Goal: Check status

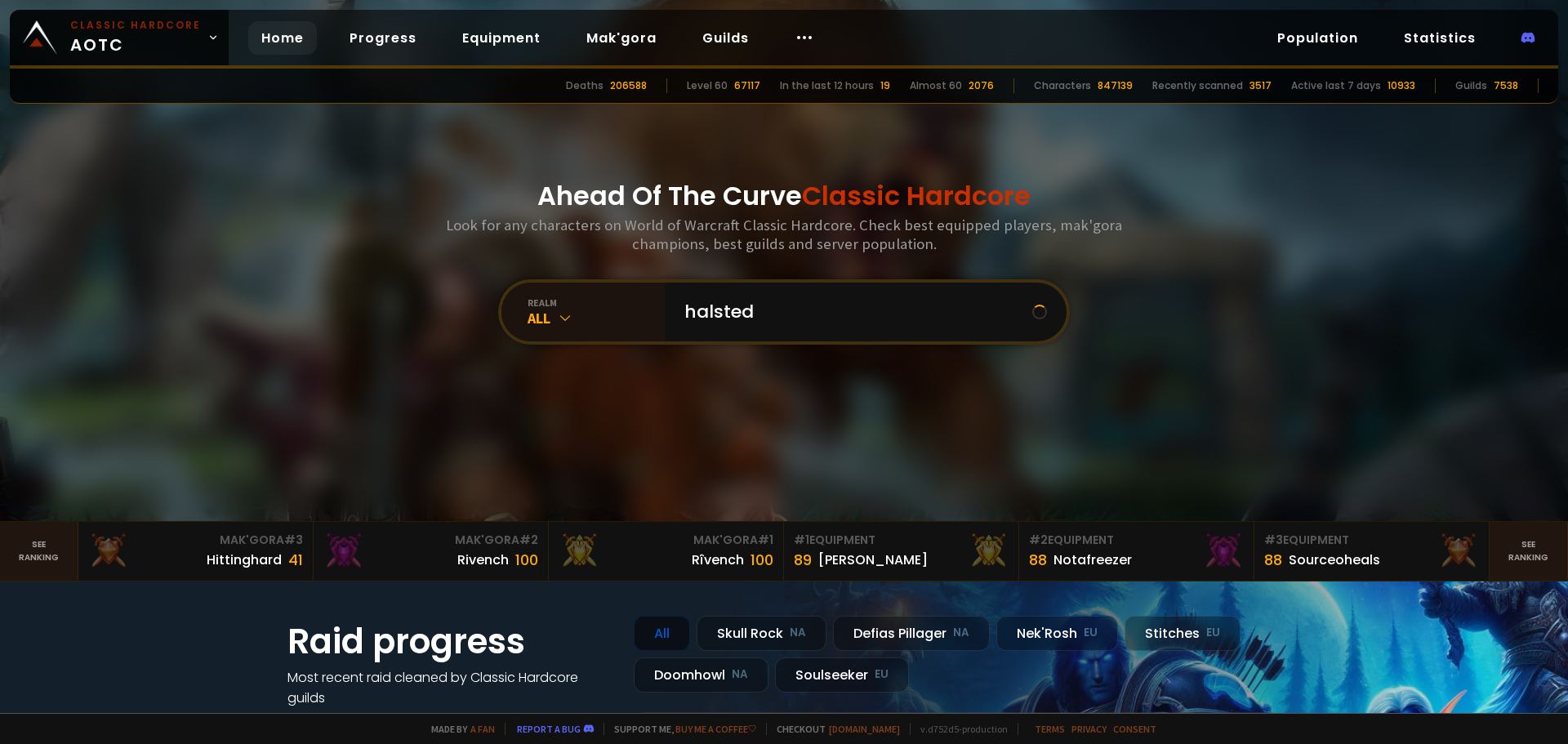
type input "halsted"
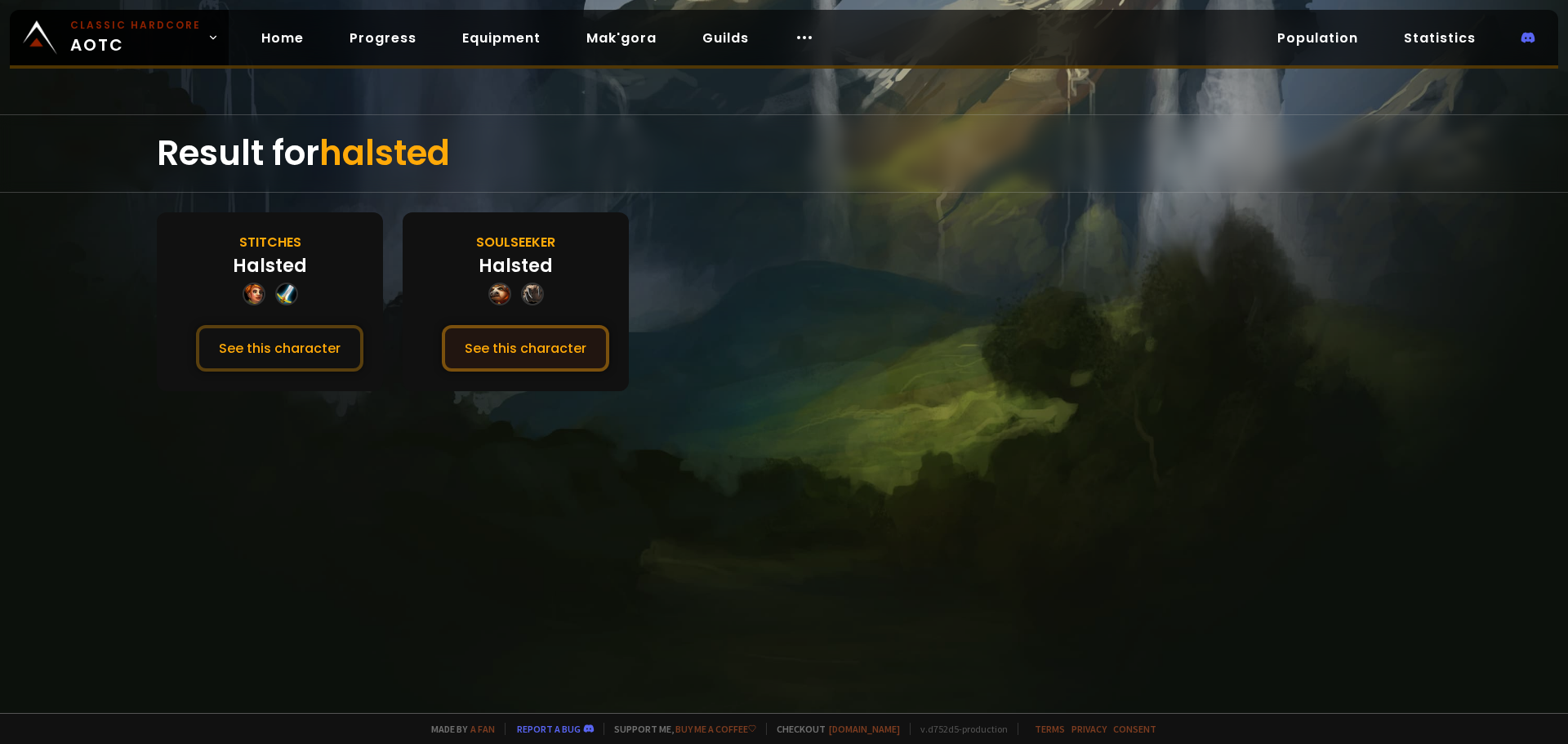
click at [588, 333] on button "See this character" at bounding box center [525, 348] width 167 height 47
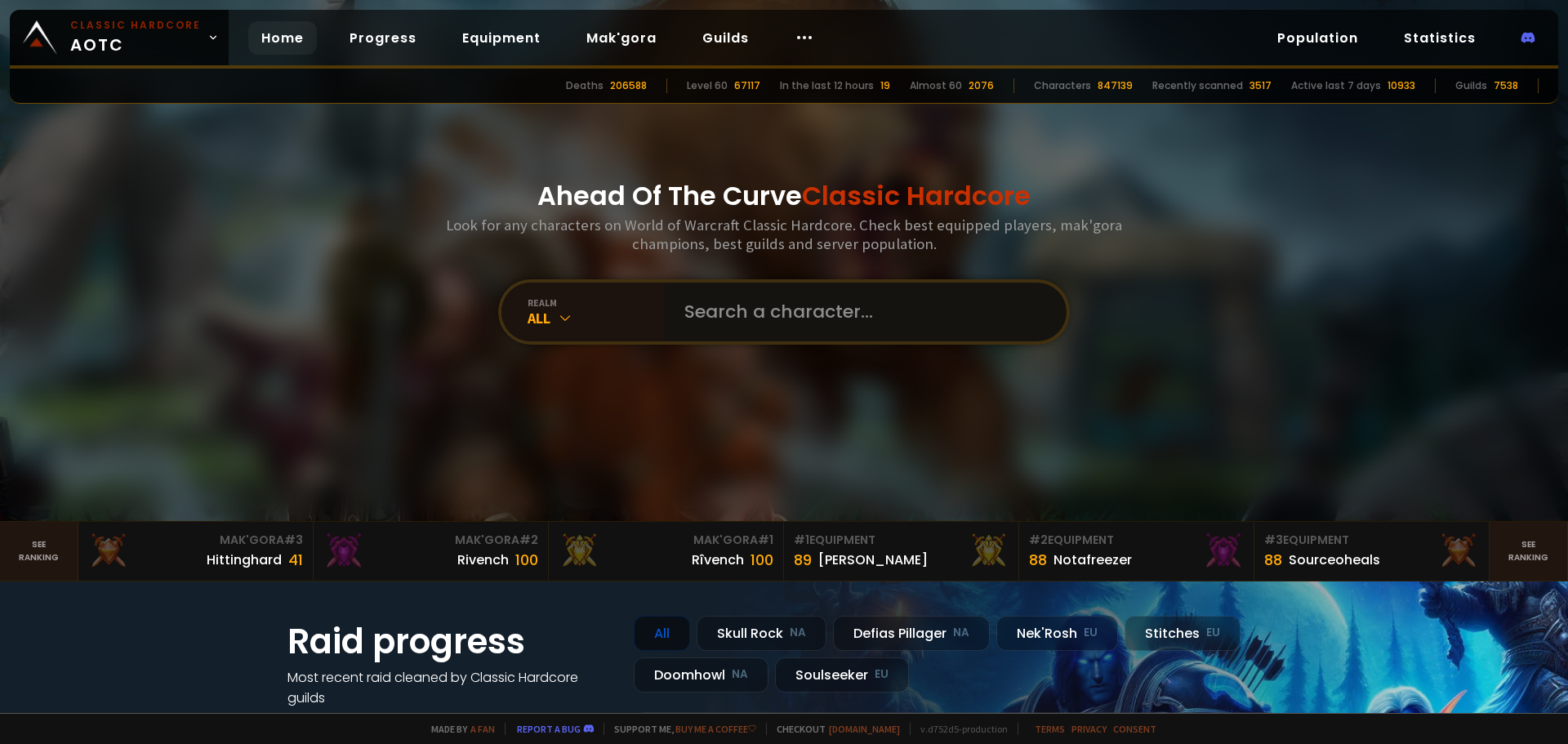
click at [724, 312] on input "text" at bounding box center [861, 311] width 373 height 59
type input "xehla"
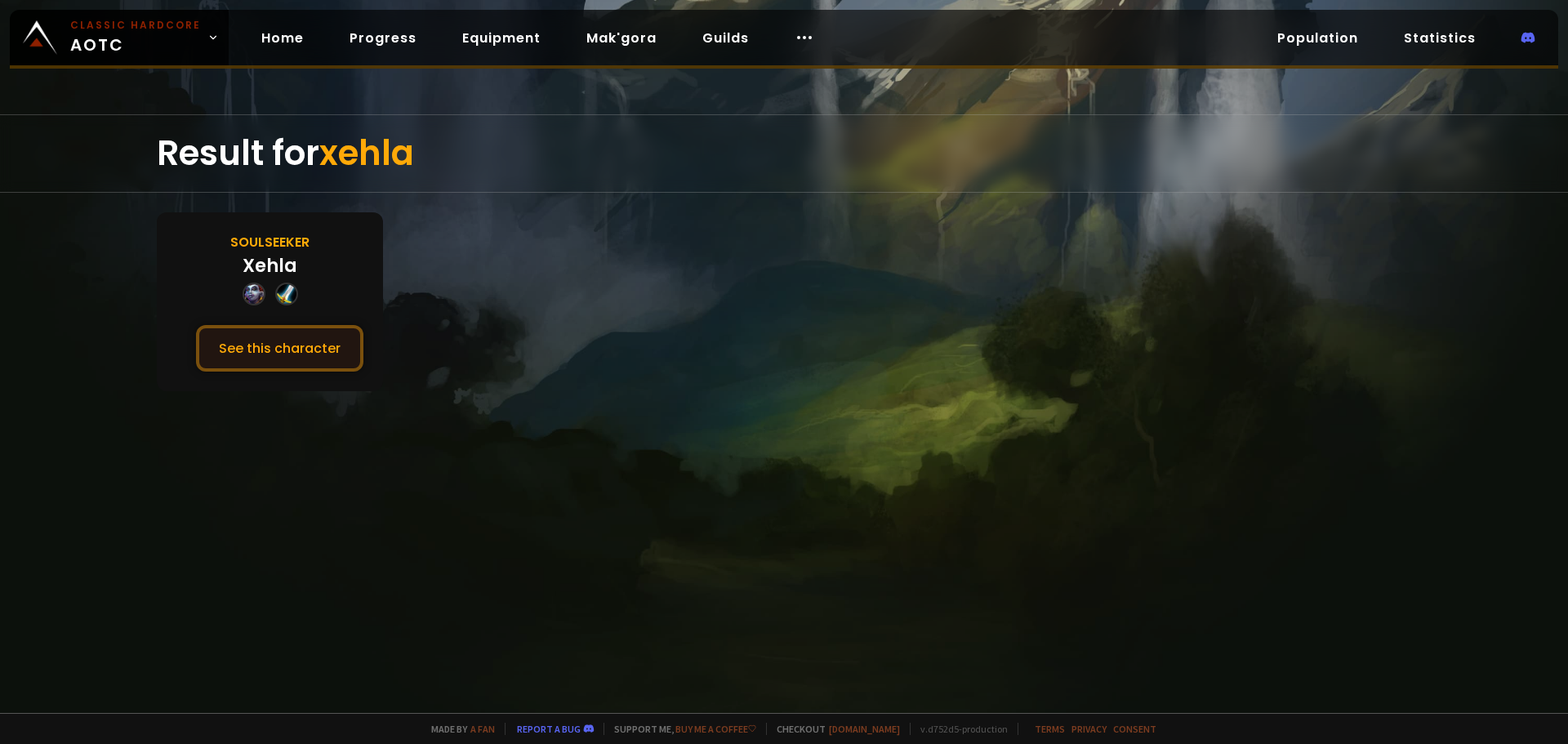
click at [282, 342] on button "See this character" at bounding box center [279, 348] width 167 height 47
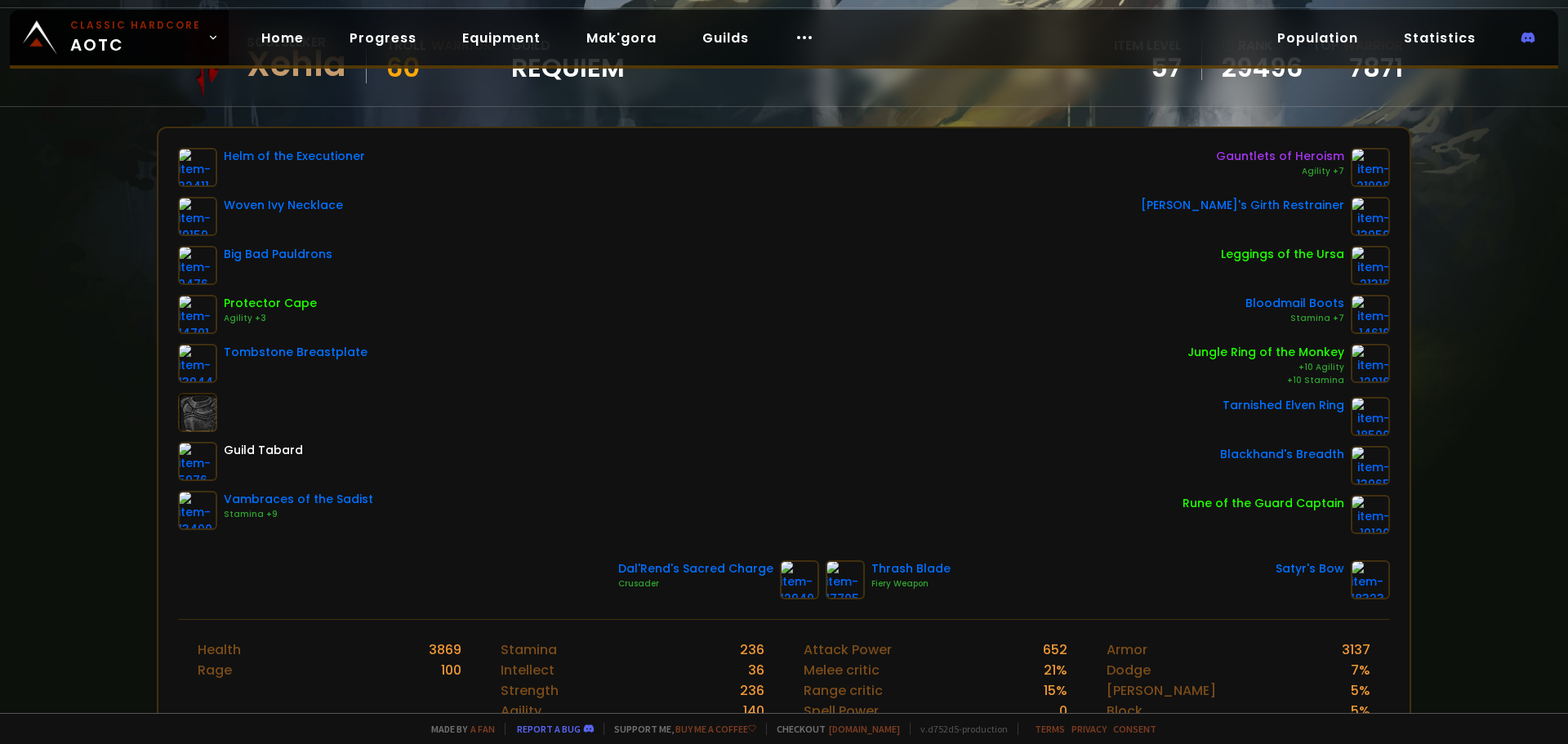
scroll to position [81, 0]
